Goal: Task Accomplishment & Management: Use online tool/utility

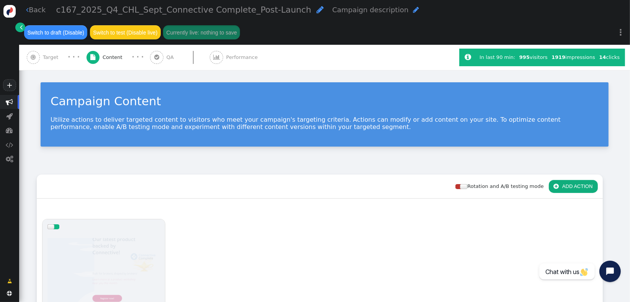
scroll to position [134, 0]
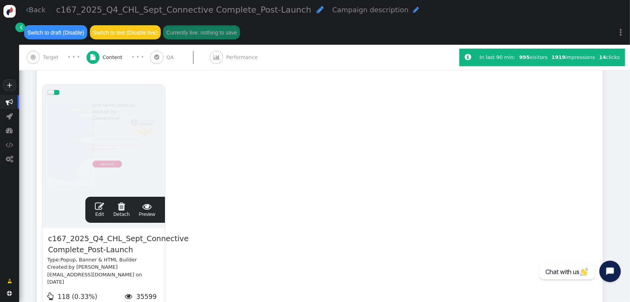
click at [8, 101] on span "" at bounding box center [9, 101] width 7 height 7
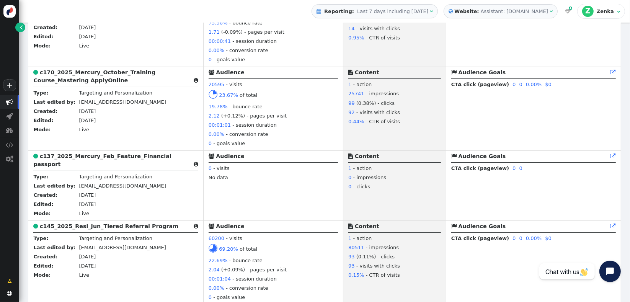
scroll to position [1361, 0]
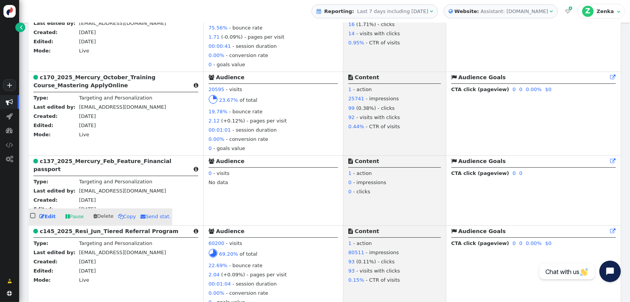
click at [50, 166] on b "c137_2025_Mercury_Feb_Feature_Financial passport" at bounding box center [102, 165] width 138 height 14
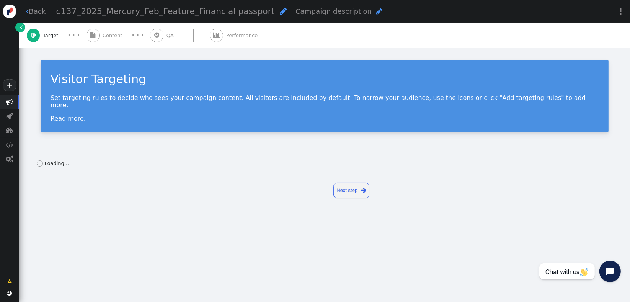
click at [622, 108] on div "Visitor Targeting Set targeting rules to decide who sees your campaign content.…" at bounding box center [324, 99] width 611 height 102
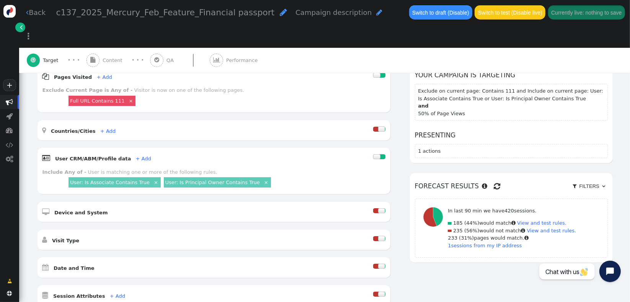
scroll to position [204, 0]
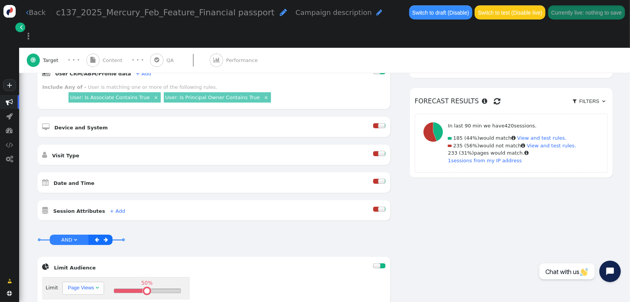
drag, startPoint x: 109, startPoint y: 37, endPoint x: 271, endPoint y: 144, distance: 193.9
click at [109, 57] on span "Content" at bounding box center [114, 61] width 23 height 8
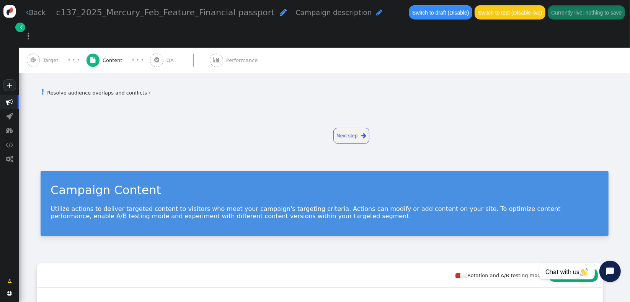
scroll to position [190, 0]
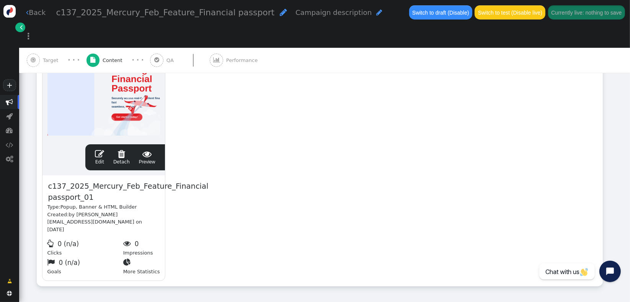
click at [249, 137] on div "drag this  Edit  Detach  Preview c137_2025_Mercury_Feb_Feature_Financial pas…" at bounding box center [319, 156] width 565 height 259
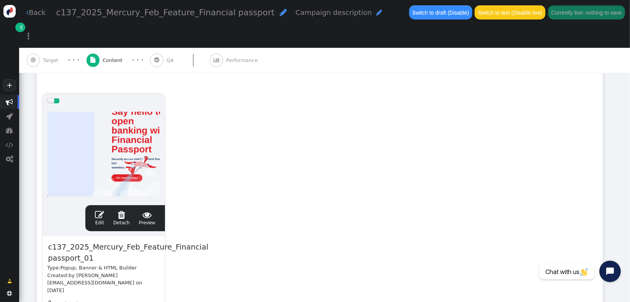
scroll to position [122, 0]
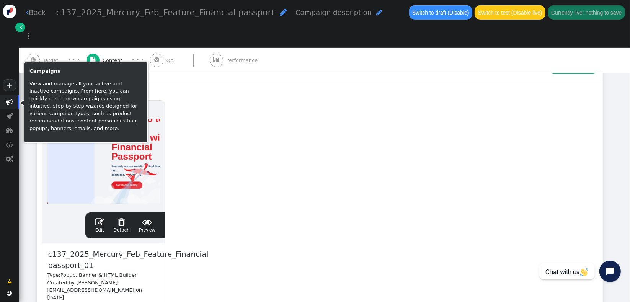
click at [10, 104] on span "" at bounding box center [9, 101] width 7 height 7
